Goal: Obtain resource: Obtain resource

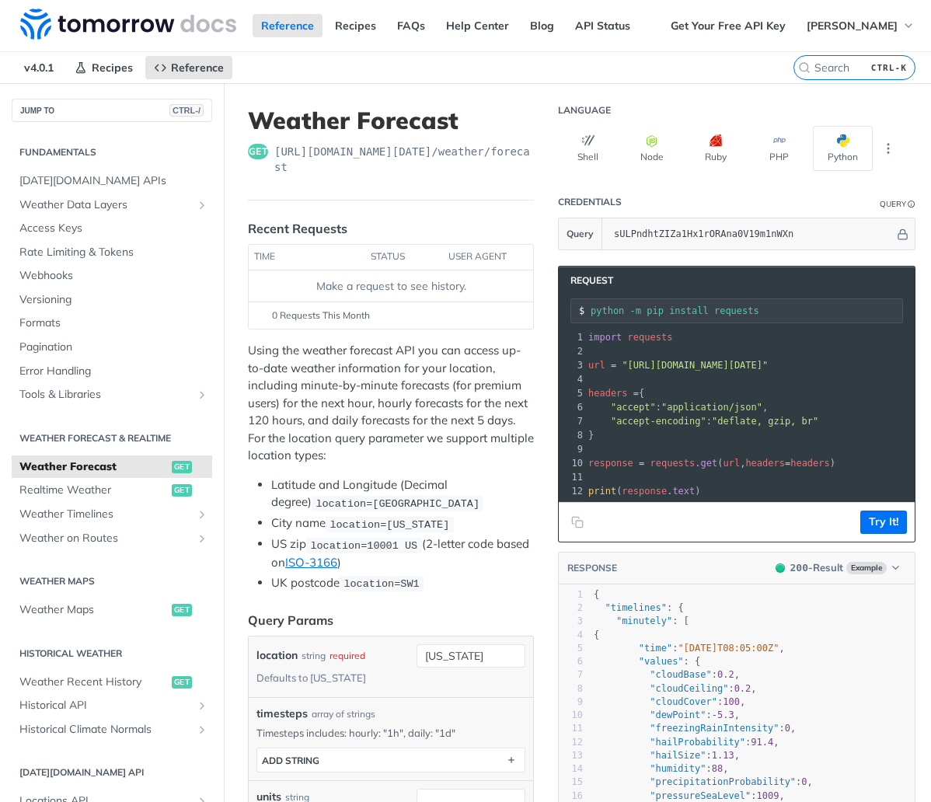
click at [768, 365] on span ""[URL][DOMAIN_NAME][DATE]"" at bounding box center [695, 365] width 146 height 11
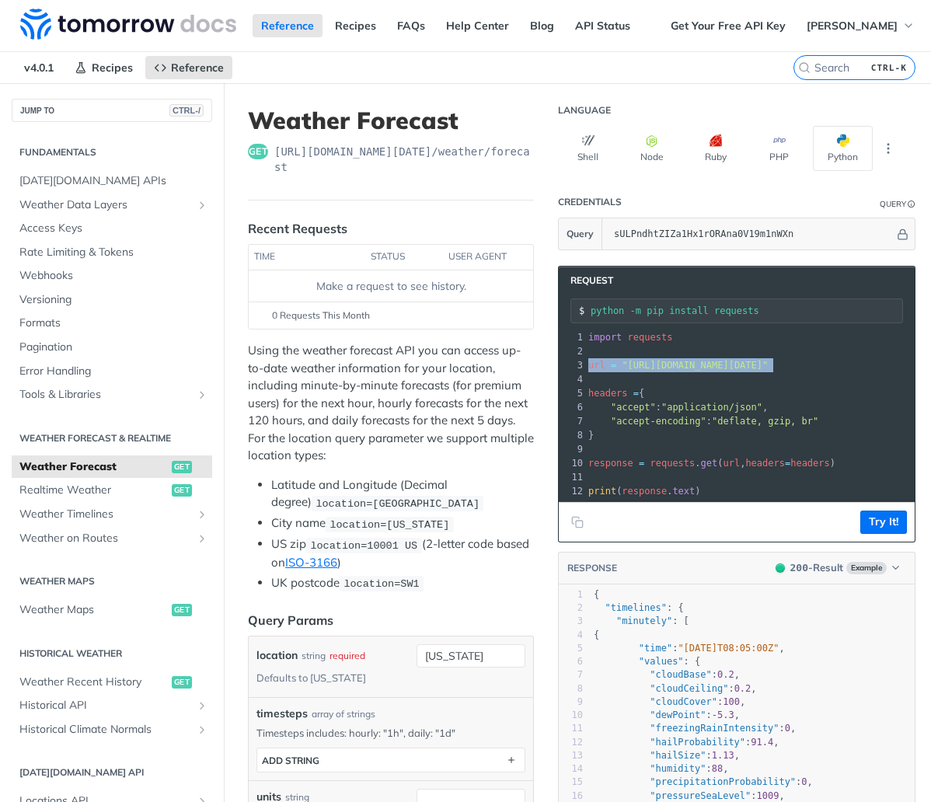
click at [768, 365] on span ""[URL][DOMAIN_NAME][DATE]"" at bounding box center [695, 365] width 146 height 11
copy div "url = "[URL][DOMAIN_NAME][DATE]" 4"
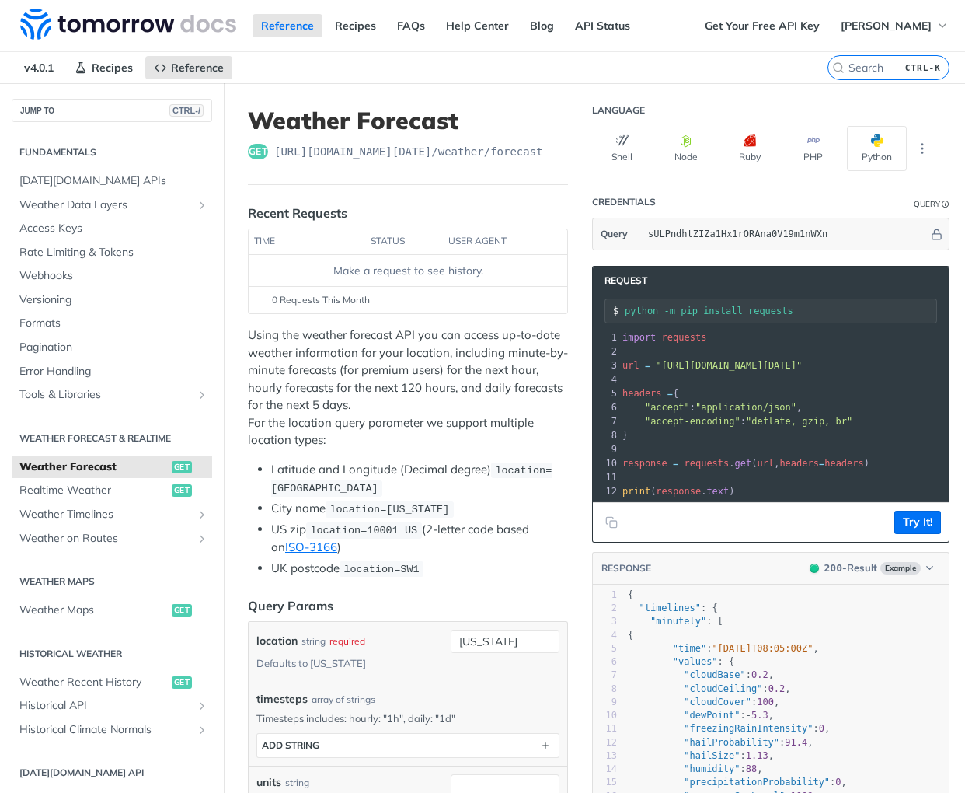
click at [355, 3] on div "Reference Recipes FAQs Help Center Blog API Status" at bounding box center [348, 25] width 696 height 51
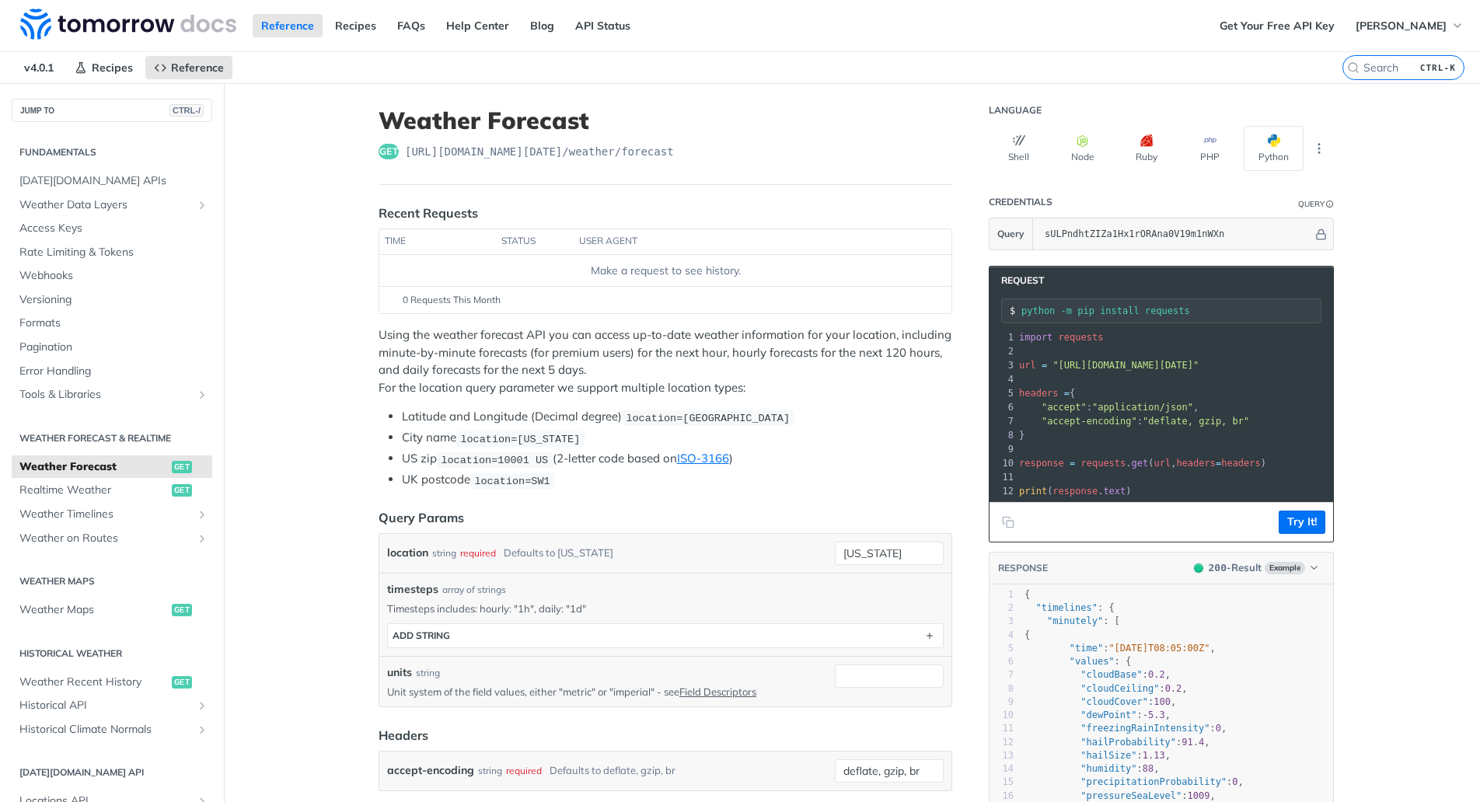
click at [1078, 372] on pre "url = "https://api.tomorrow.io/v4/weather/forecast?location=new%20york&apikey=s…" at bounding box center [1330, 365] width 628 height 14
click at [1063, 391] on span "headers = {" at bounding box center [1047, 393] width 56 height 11
drag, startPoint x: 1038, startPoint y: 438, endPoint x: 1021, endPoint y: 390, distance: 50.1
click at [1021, 390] on div "1 import requests 2 ​ 3 url = "[URL][DOMAIN_NAME][DATE]" 4 ​ 5 headers = { 6 "a…" at bounding box center [1330, 414] width 628 height 168
copy div "headers = { 6 "accept" : "application/json" , 7 "accept-encoding" : "deflate, g…"
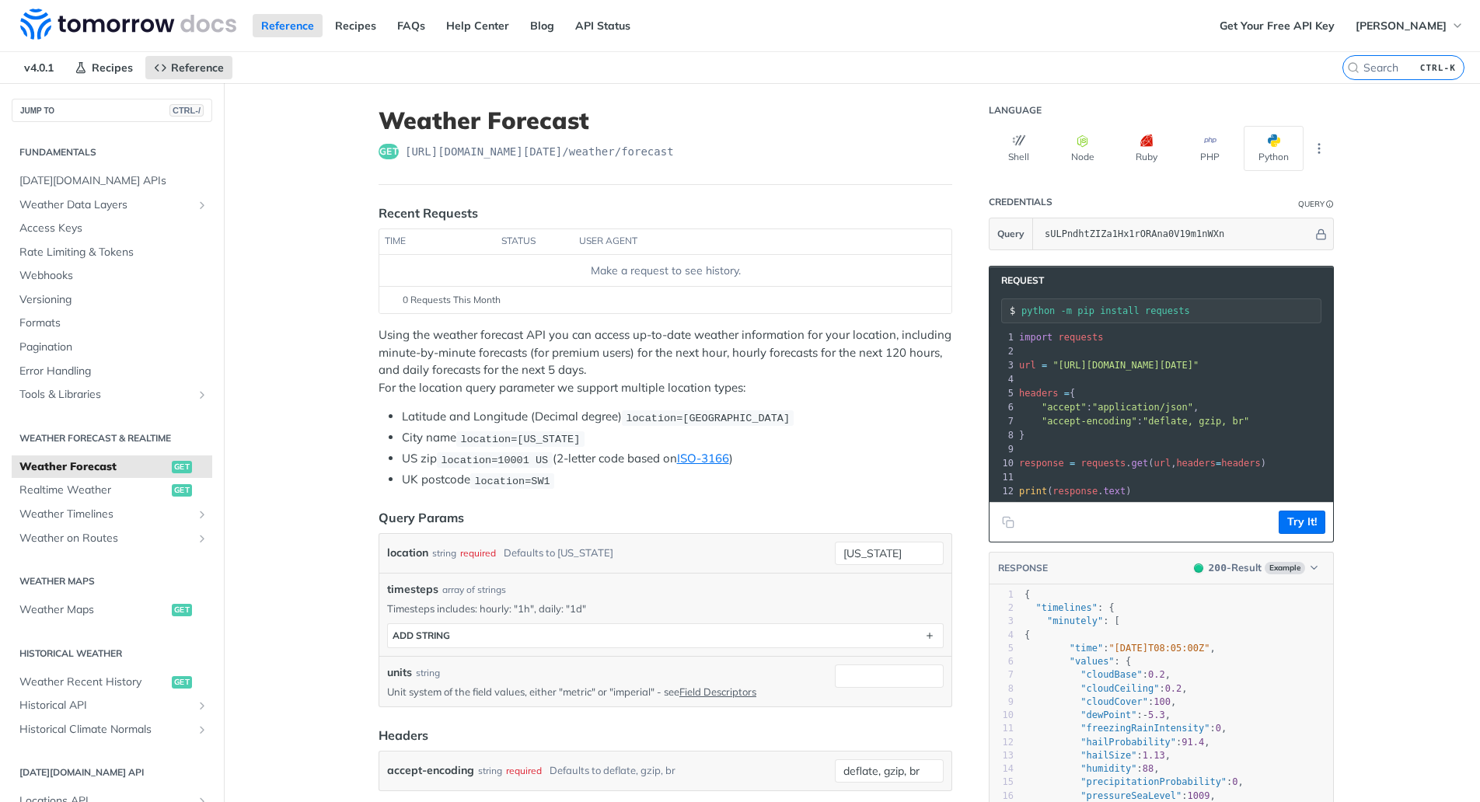
click at [715, 183] on header "Weather Forecast get https://api.tomorrow.io/v4 /weather/forecast" at bounding box center [666, 145] width 574 height 79
click at [1147, 368] on span ""[URL][DOMAIN_NAME][DATE]"" at bounding box center [1125, 365] width 146 height 11
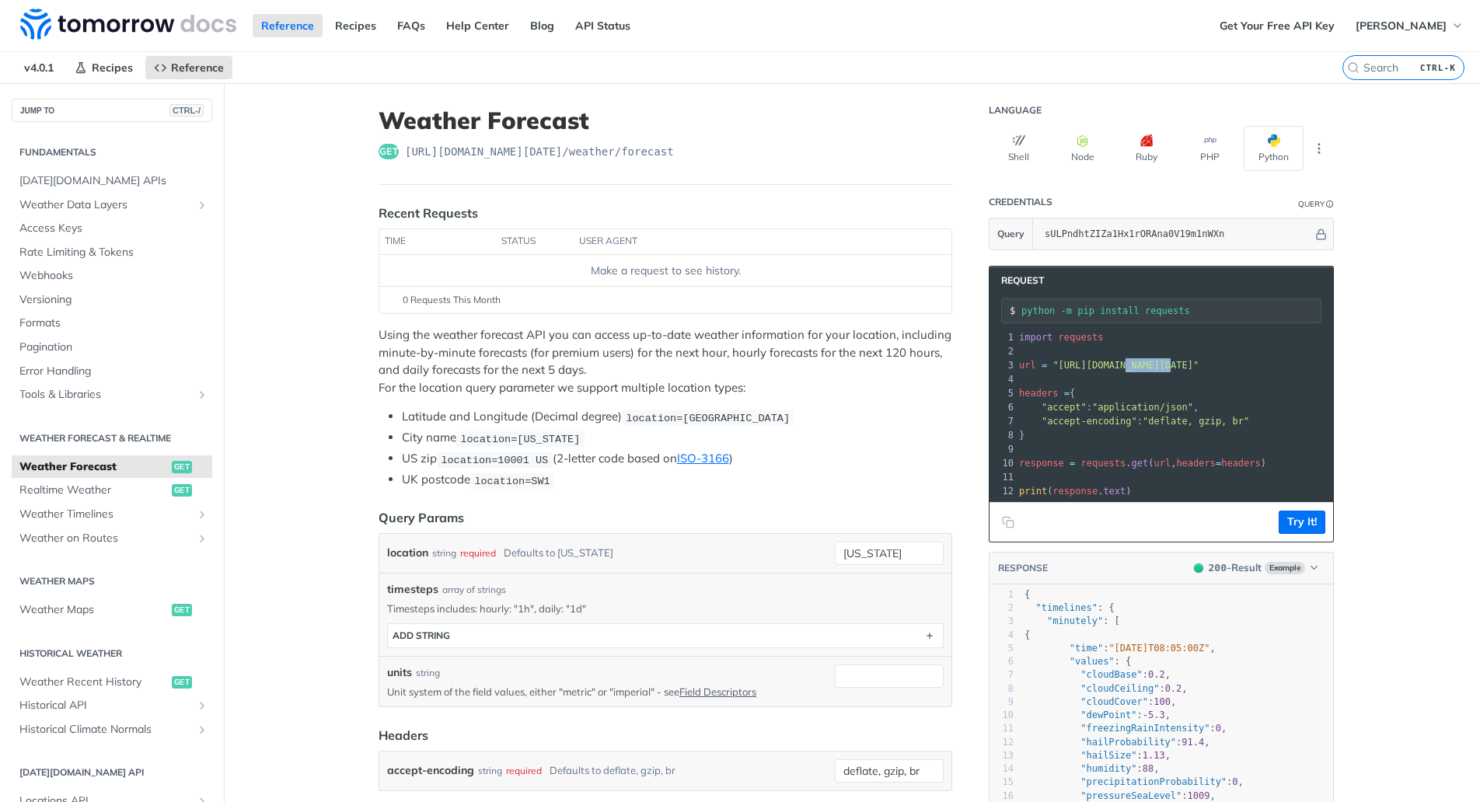
click at [1147, 368] on span ""[URL][DOMAIN_NAME][DATE]"" at bounding box center [1125, 365] width 146 height 11
copy div "url = "[URL][DOMAIN_NAME][DATE]" 4"
